Goal: Find contact information: Find contact information

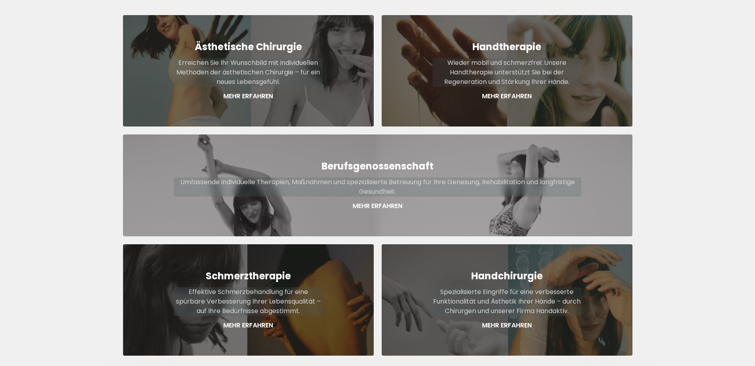
scroll to position [358, 0]
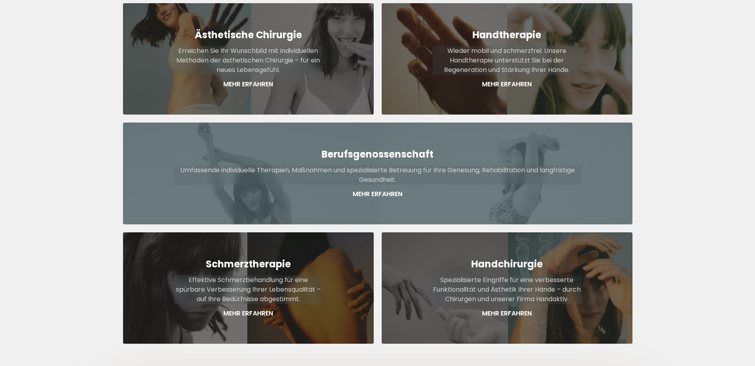
click at [373, 148] on strong "Berufsgenossenschaft" at bounding box center [377, 154] width 112 height 13
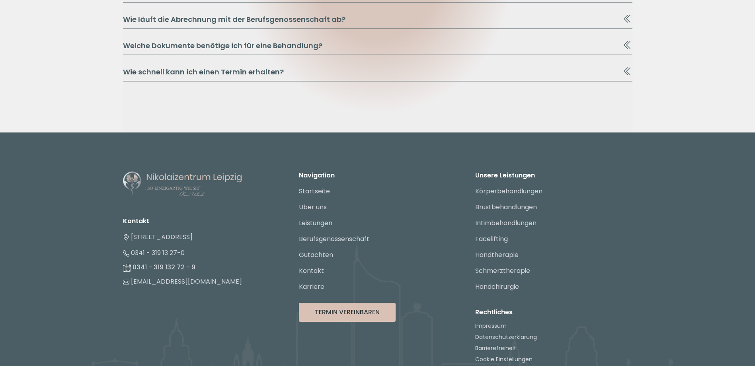
scroll to position [4464, 0]
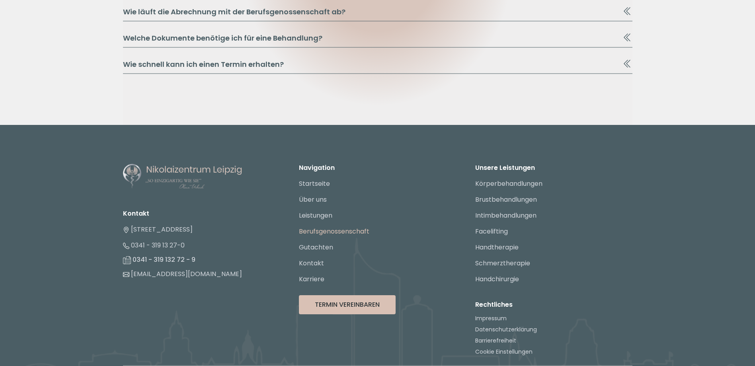
click at [326, 227] on link "Berufsgenossenschaft" at bounding box center [334, 231] width 70 height 9
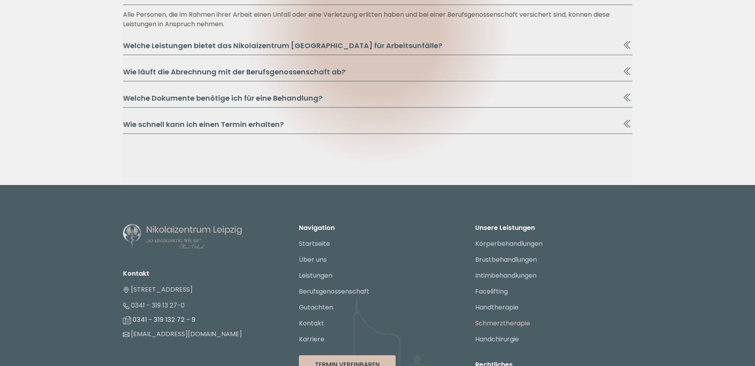
scroll to position [4464, 0]
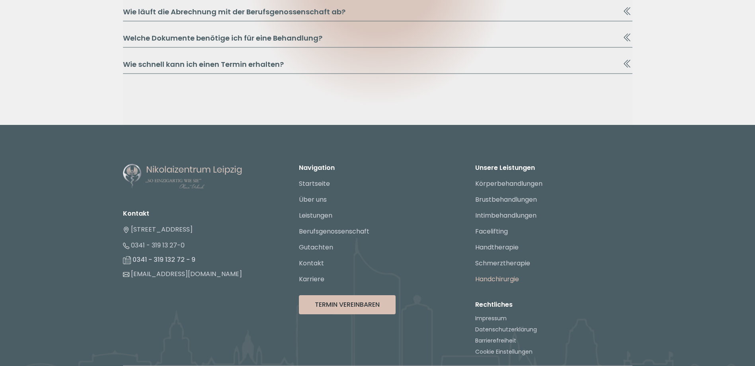
click at [500, 275] on link "Handchirurgie" at bounding box center [497, 279] width 44 height 9
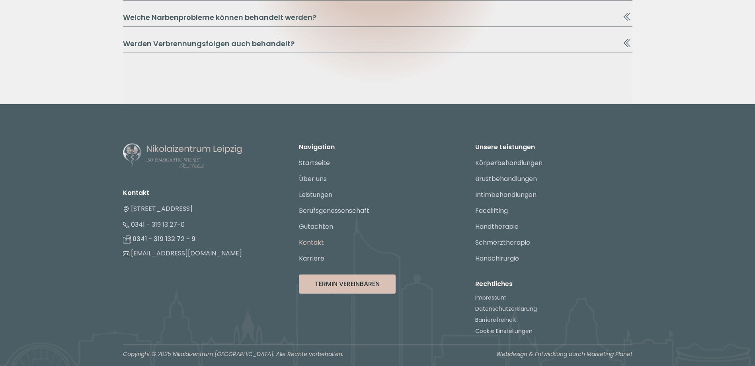
click at [317, 241] on link "Kontakt" at bounding box center [311, 242] width 25 height 9
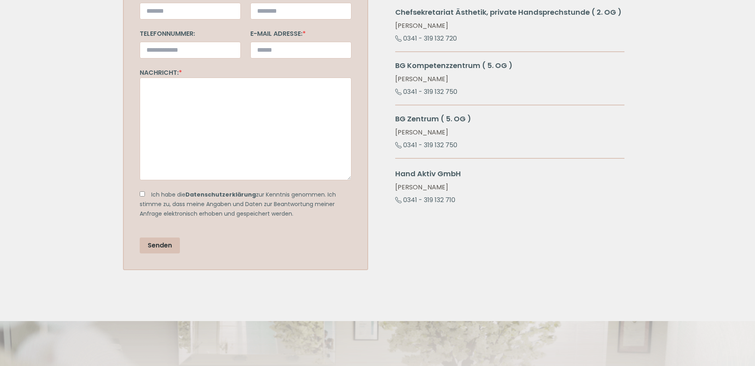
scroll to position [362, 0]
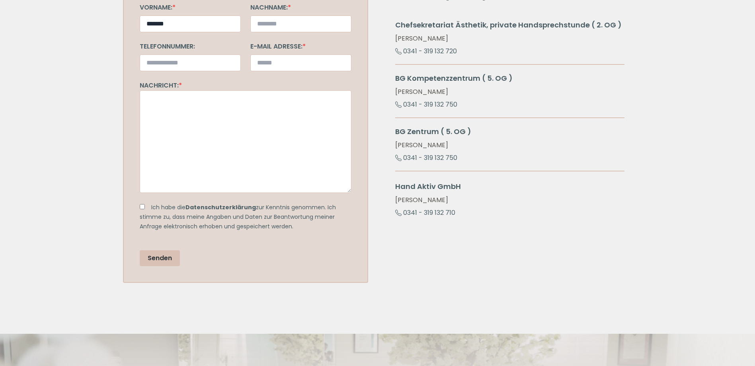
type input "*******"
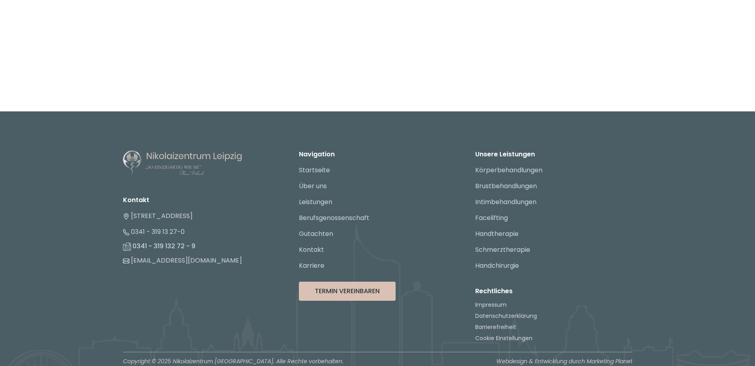
scroll to position [1196, 0]
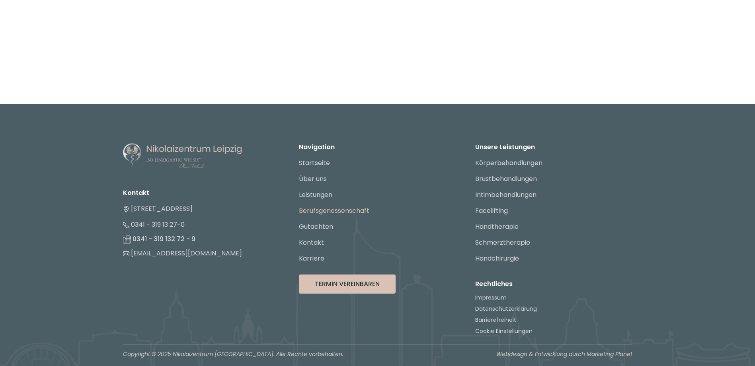
click at [316, 210] on link "Berufsgenossenschaft" at bounding box center [334, 210] width 70 height 9
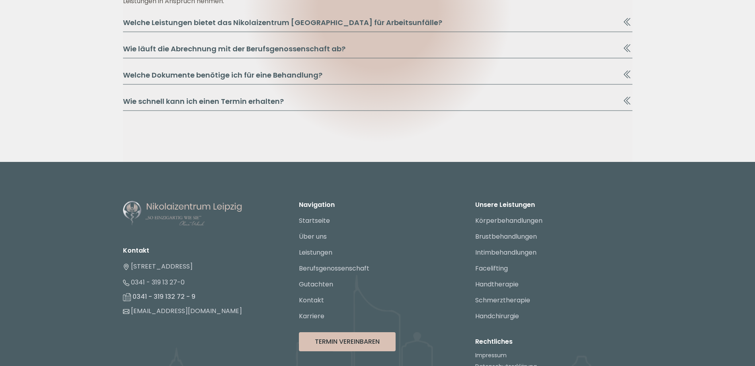
scroll to position [4464, 0]
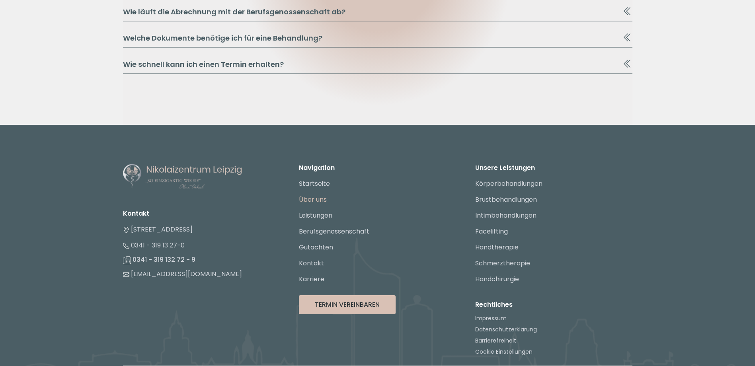
click at [315, 195] on link "Über uns" at bounding box center [313, 199] width 28 height 9
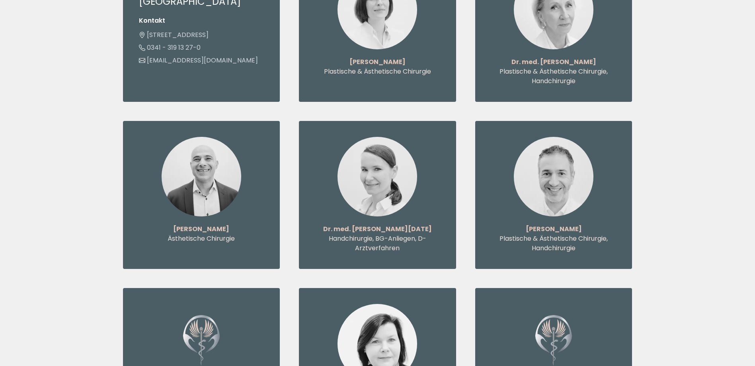
scroll to position [995, 0]
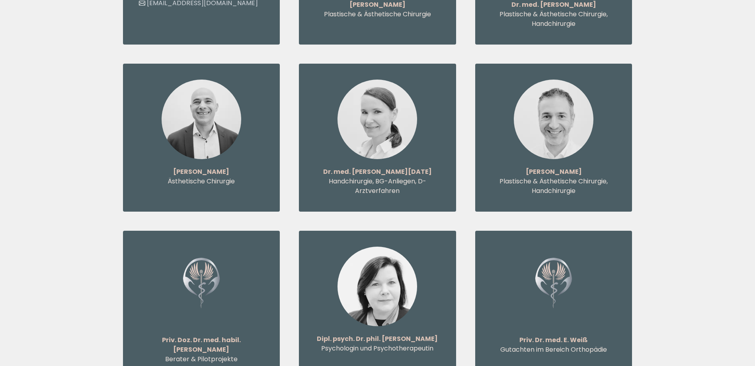
click at [379, 103] on img at bounding box center [377, 120] width 80 height 80
click at [408, 111] on img at bounding box center [377, 120] width 80 height 80
click at [443, 109] on div "Dr. med. Susanne Freitag Handchirurgie, BG-Anliegen, D-Arztverfahren" at bounding box center [377, 138] width 157 height 148
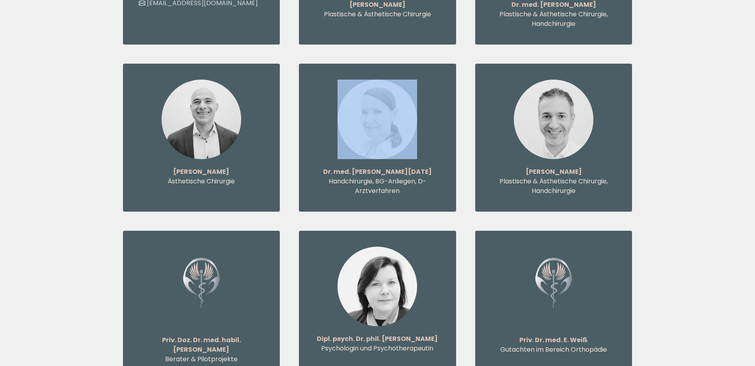
click at [443, 109] on div "Dr. med. Susanne Freitag Handchirurgie, BG-Anliegen, D-Arztverfahren" at bounding box center [377, 138] width 157 height 148
drag, startPoint x: 443, startPoint y: 109, endPoint x: 436, endPoint y: 122, distance: 15.0
click at [436, 122] on picture at bounding box center [377, 120] width 125 height 80
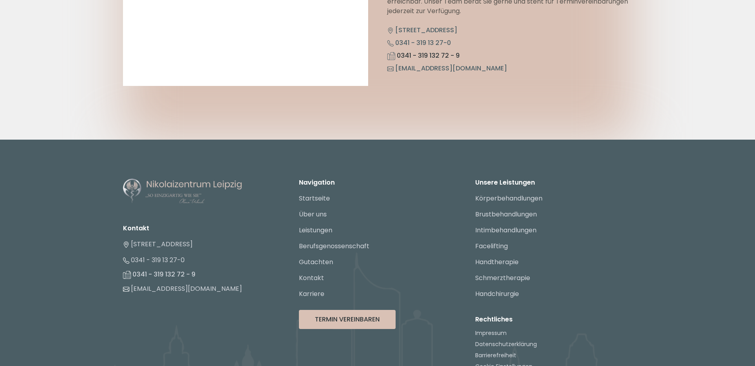
scroll to position [4106, 0]
click at [321, 241] on link "Berufsgenossenschaft" at bounding box center [334, 245] width 70 height 9
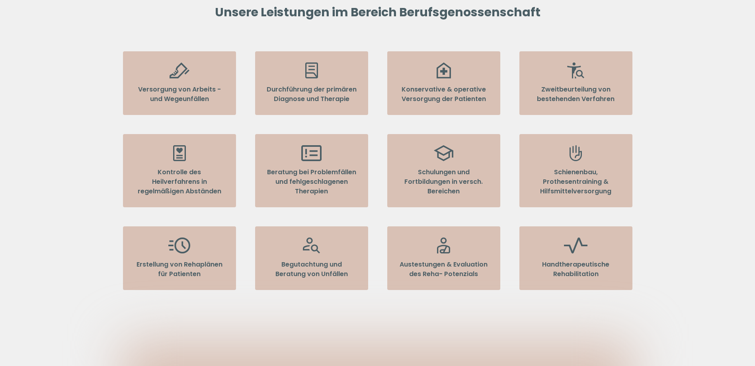
scroll to position [398, 0]
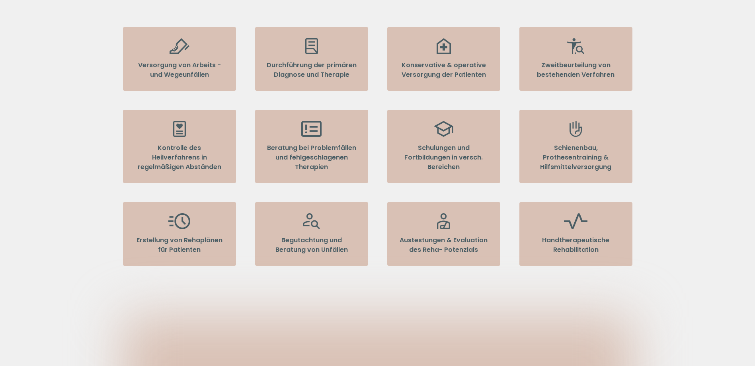
click at [183, 213] on icon at bounding box center [179, 221] width 22 height 16
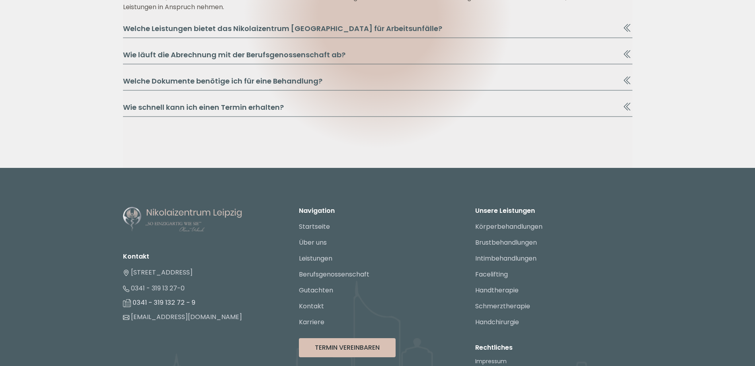
scroll to position [4464, 0]
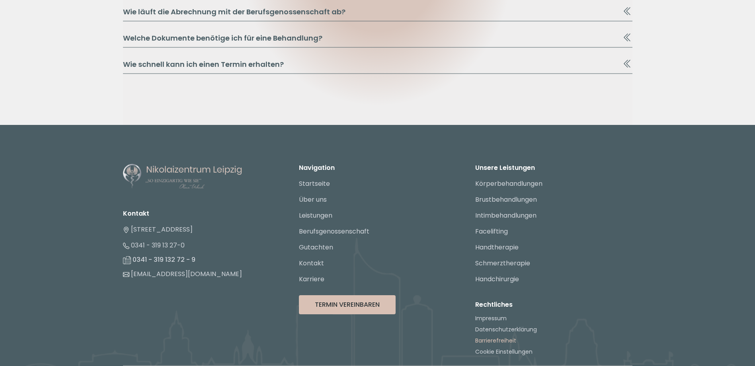
click at [502, 337] on link "Barrierefreiheit" at bounding box center [495, 341] width 41 height 8
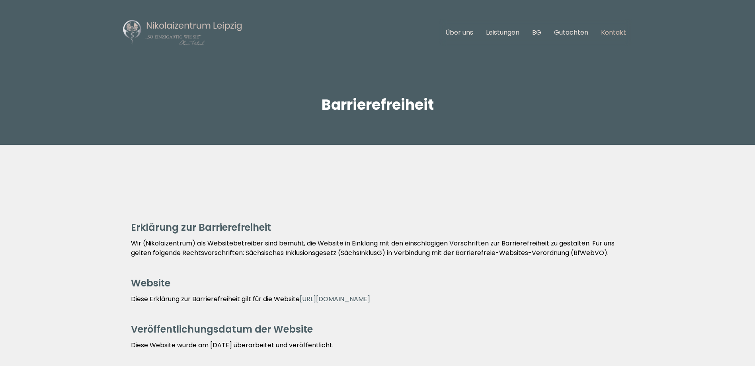
click at [605, 31] on link "Kontakt" at bounding box center [613, 32] width 25 height 9
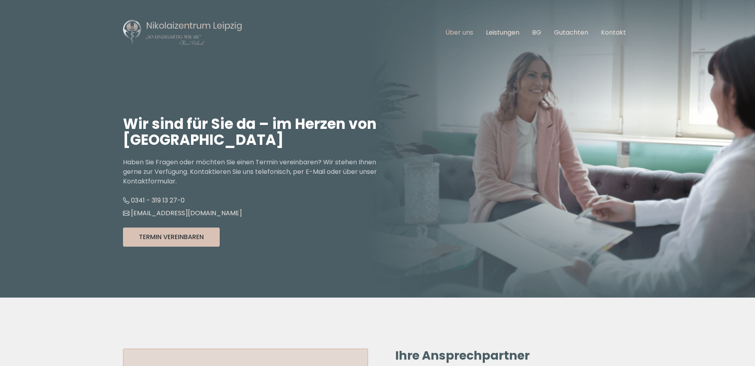
click at [462, 33] on link "Über uns" at bounding box center [459, 32] width 28 height 9
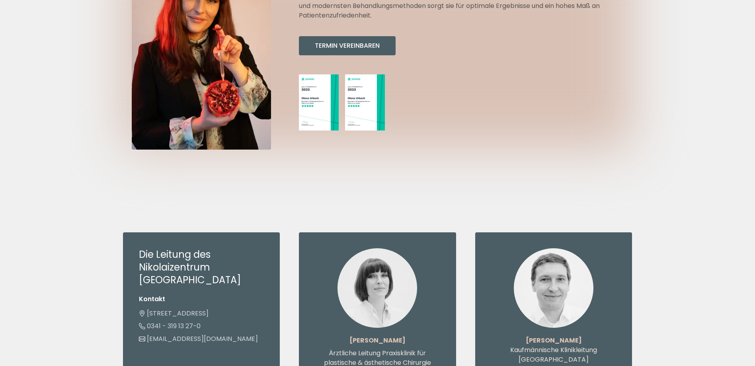
scroll to position [517, 0]
